Goal: Obtain resource: Download file/media

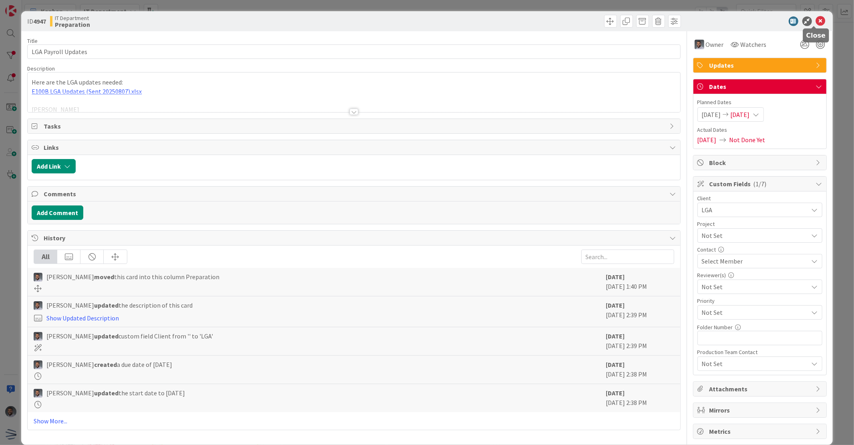
click at [816, 18] on icon at bounding box center [821, 21] width 10 height 10
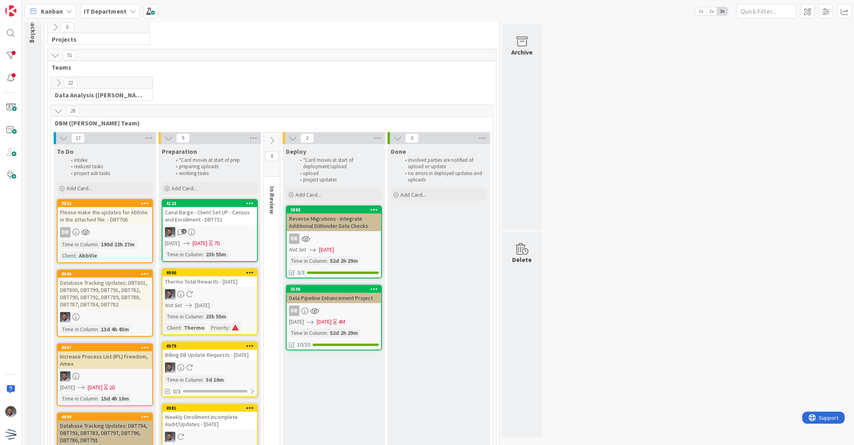
click at [123, 363] on div "Increase Process List (IPL) Freedom, Amex" at bounding box center [105, 360] width 94 height 18
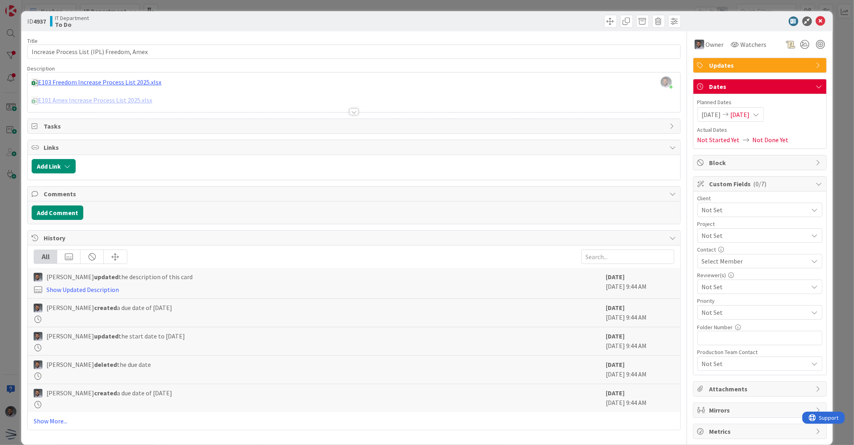
click at [91, 101] on div at bounding box center [354, 102] width 652 height 20
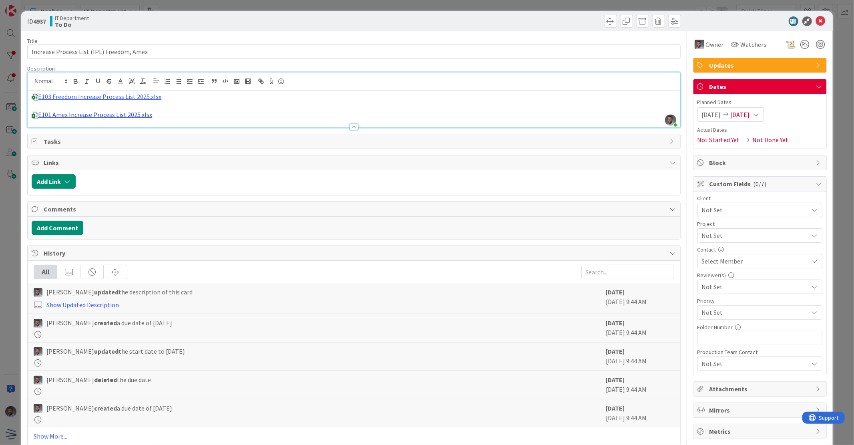
click at [102, 112] on link "E101 Amex Increase Process List 2025.xlsx" at bounding box center [95, 114] width 114 height 8
click at [101, 128] on link "[URL][DOMAIN_NAME]" at bounding box center [73, 130] width 55 height 10
